Goal: Task Accomplishment & Management: Manage account settings

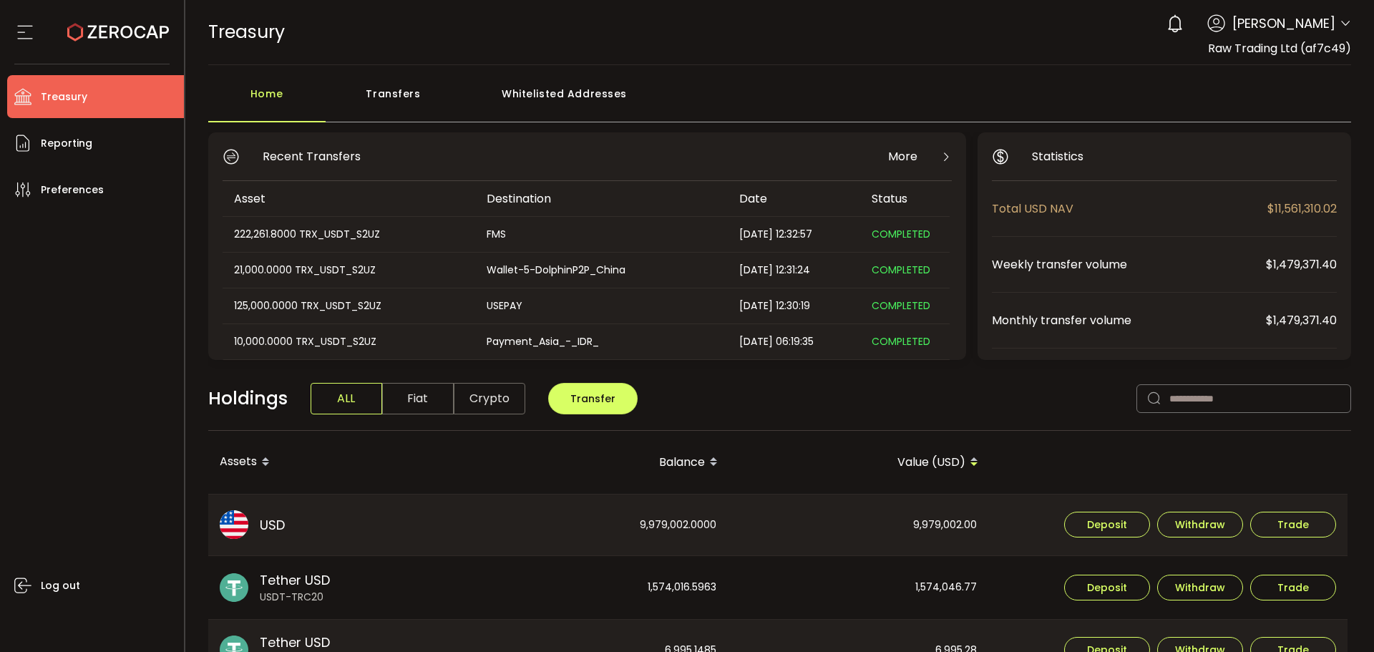
drag, startPoint x: 1341, startPoint y: 23, endPoint x: 1331, endPoint y: 34, distance: 14.8
click at [1341, 23] on icon at bounding box center [1345, 23] width 11 height 11
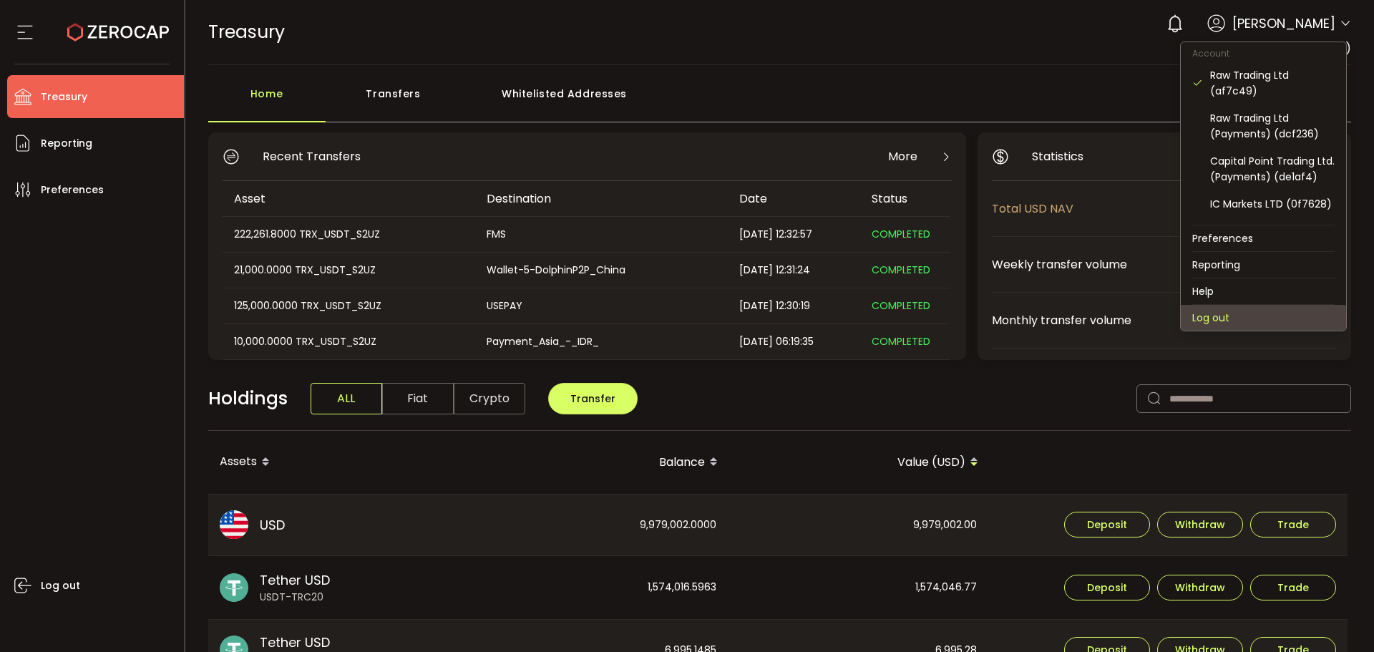
click at [1230, 309] on li "Log out" at bounding box center [1263, 318] width 165 height 26
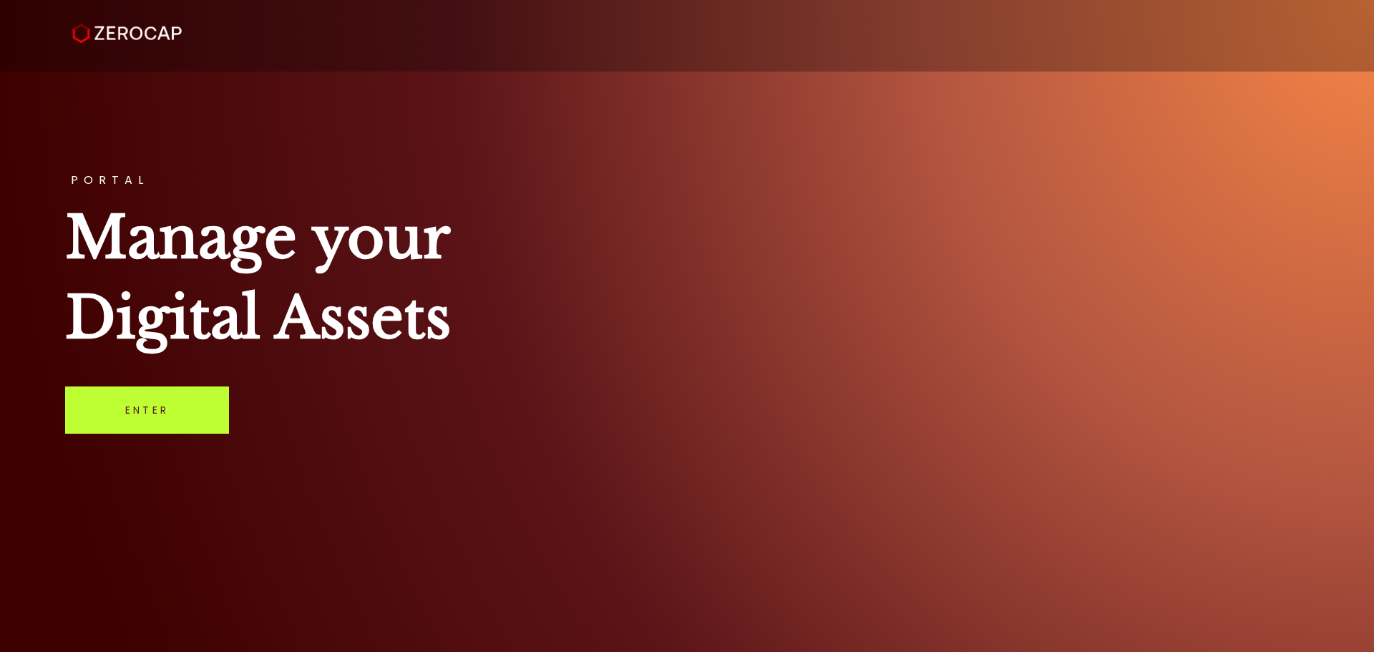
click at [141, 397] on link "Enter" at bounding box center [147, 410] width 164 height 47
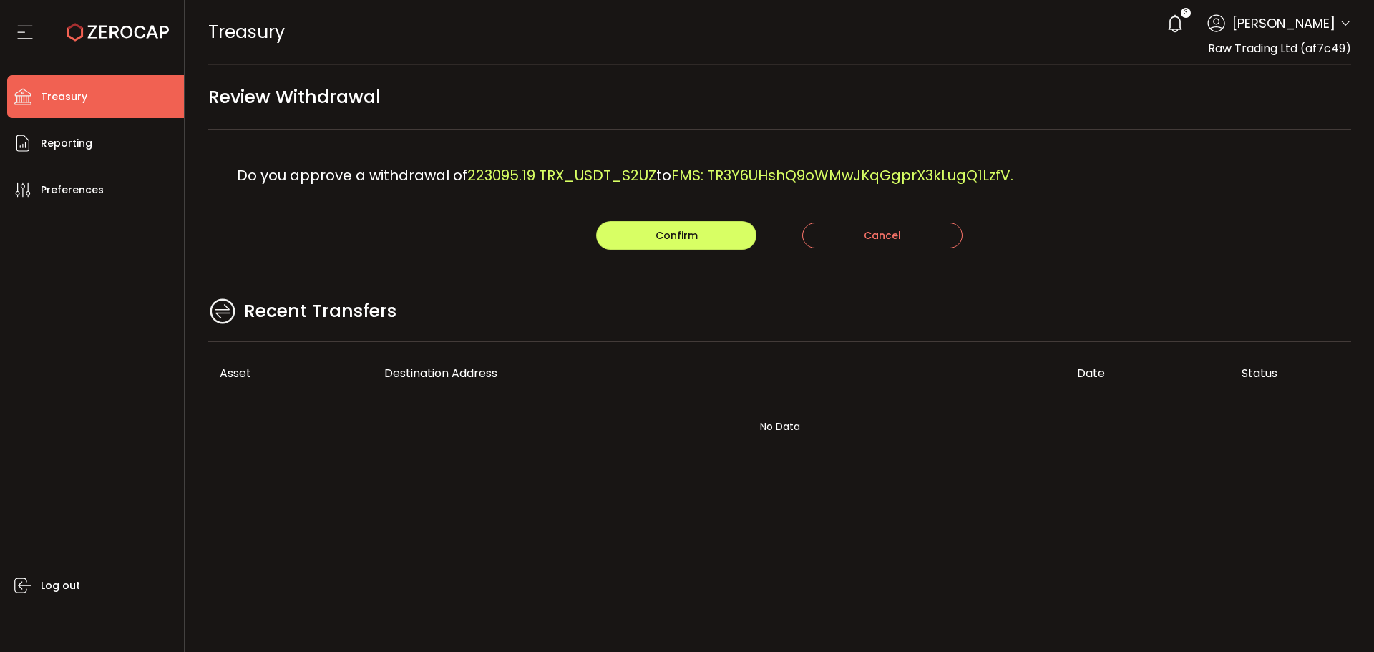
click at [730, 301] on div "Recent Transfers" at bounding box center [780, 319] width 1144 height 47
click at [675, 231] on span "Confirm" at bounding box center [677, 235] width 42 height 14
click at [461, 279] on main "Review Withdrawal Do you approve a withdrawal of 135000 TRX_USDT_S2UZ to USEPAY…" at bounding box center [780, 277] width 1190 height 425
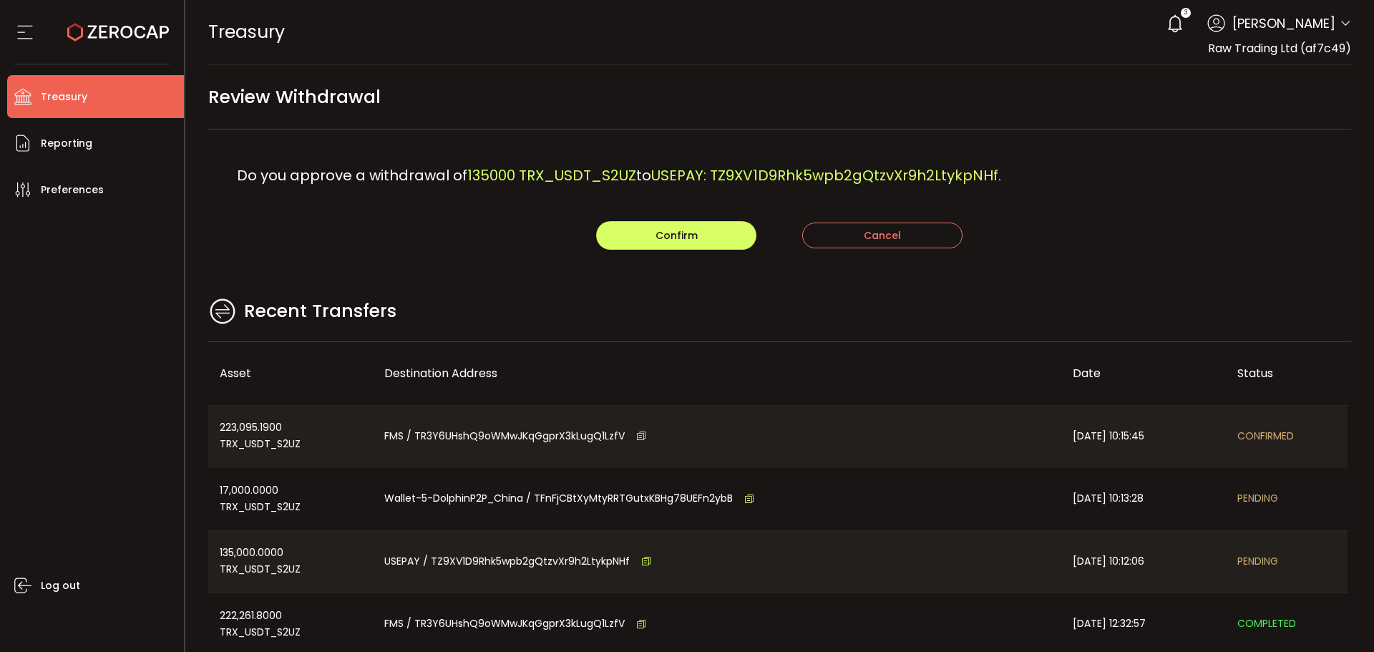
click at [400, 301] on div "Recent Transfers" at bounding box center [780, 319] width 1144 height 47
click at [680, 246] on button "Confirm" at bounding box center [676, 235] width 160 height 29
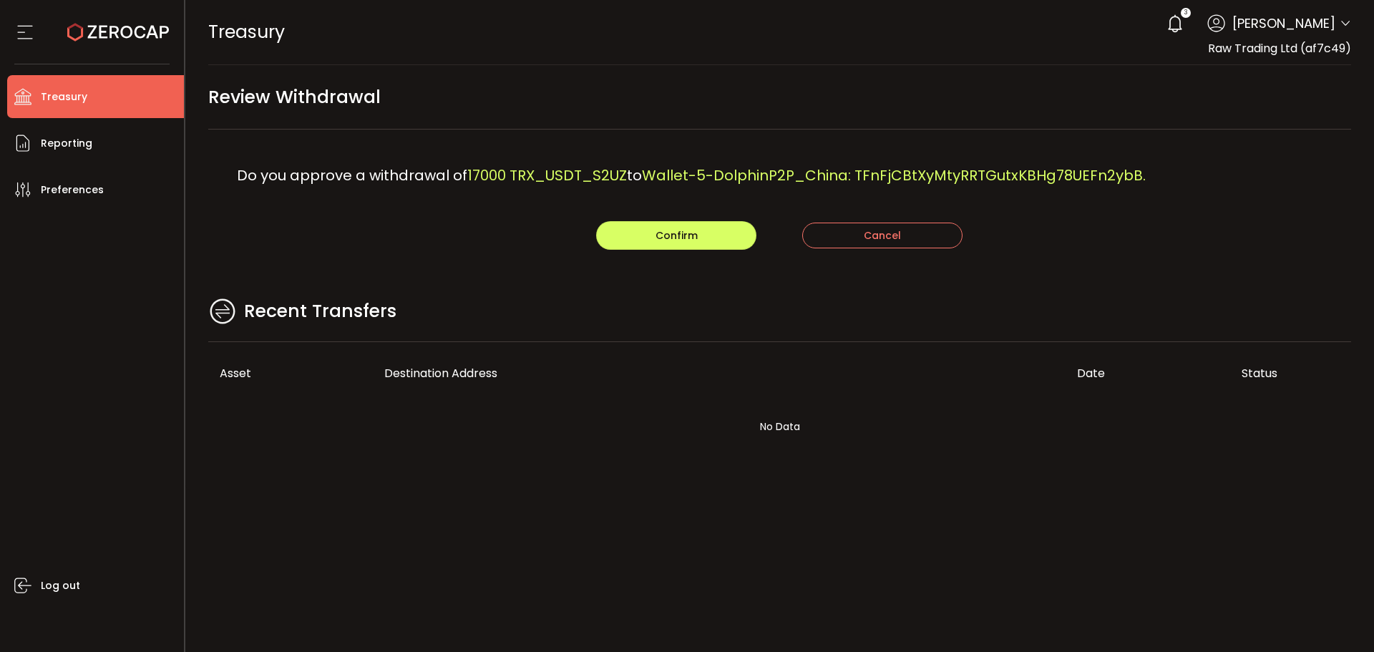
click at [615, 176] on span "17000 TRX_USDT_S2UZ" at bounding box center [547, 175] width 160 height 20
click at [647, 246] on button "Confirm" at bounding box center [676, 235] width 160 height 29
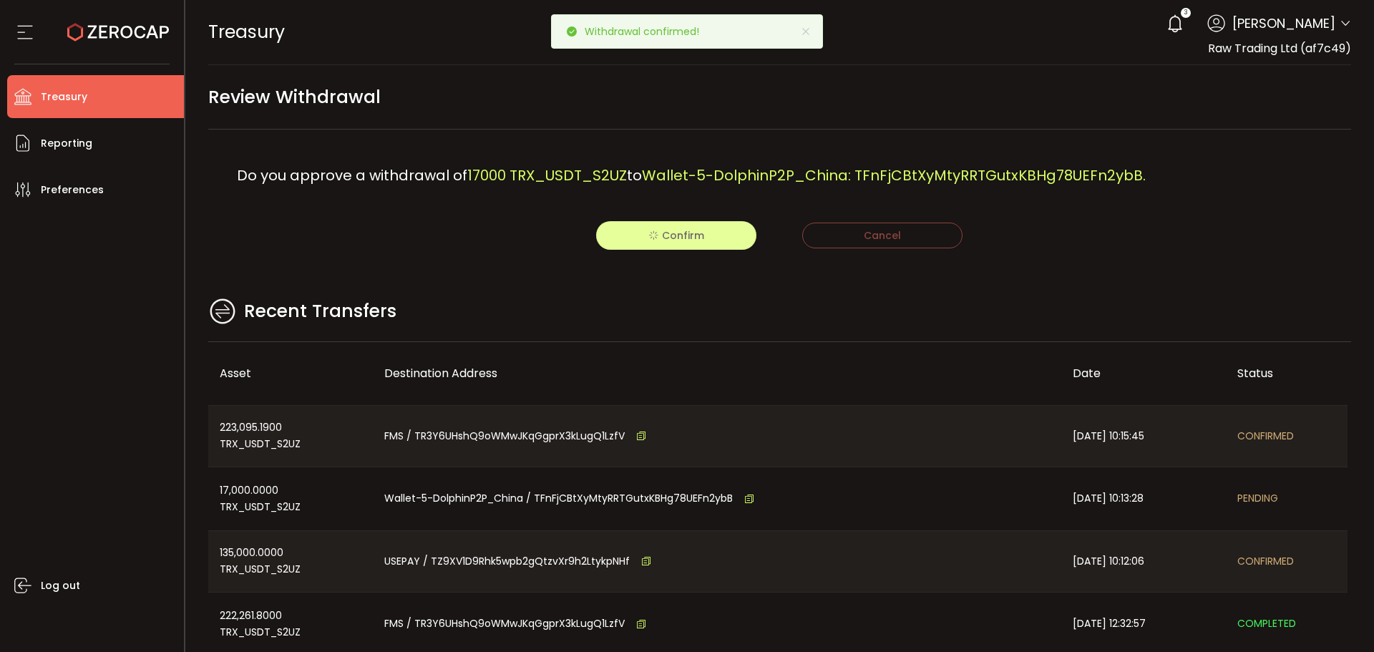
click at [494, 166] on span "17000 TRX_USDT_S2UZ" at bounding box center [547, 175] width 160 height 20
